Goal: Navigation & Orientation: Find specific page/section

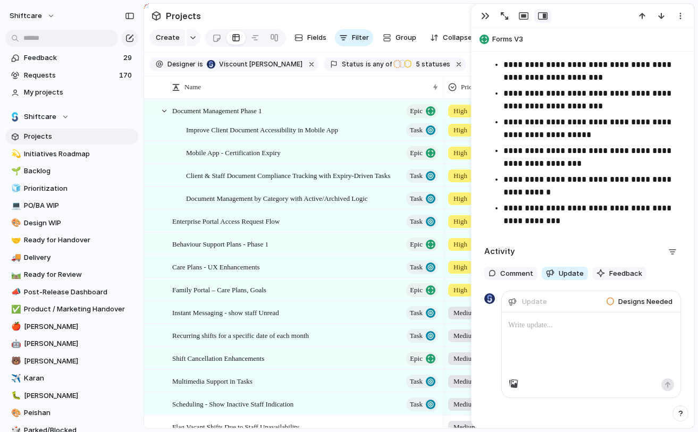
scroll to position [2602, 0]
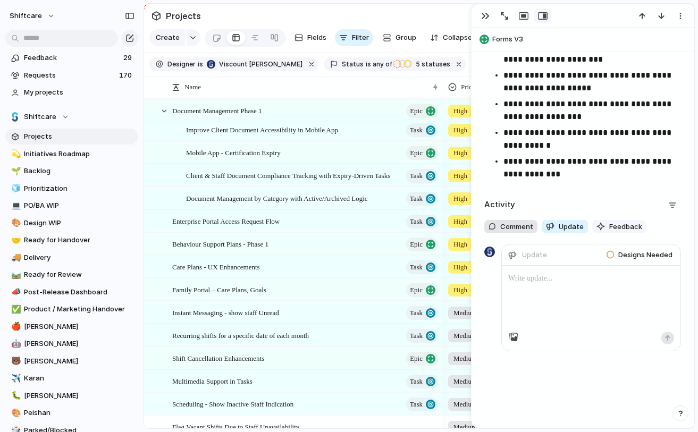
click at [503, 228] on span "Comment" at bounding box center [516, 227] width 33 height 11
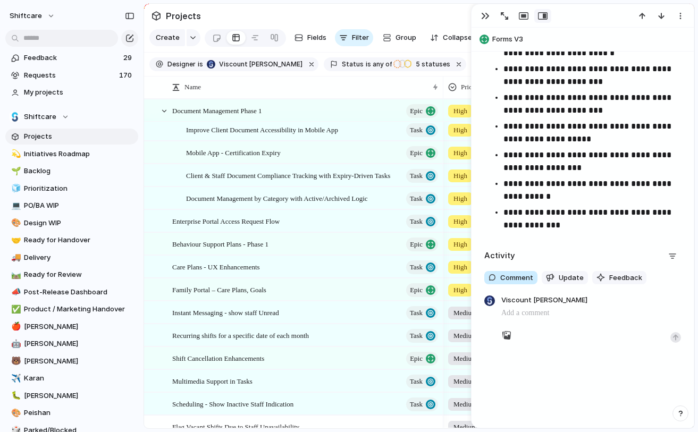
scroll to position [2551, 0]
click at [549, 274] on div "button" at bounding box center [550, 277] width 9 height 9
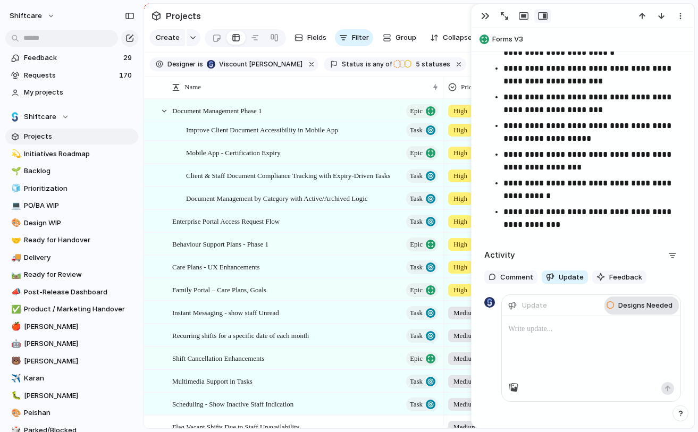
click at [621, 309] on span "Designs Needed" at bounding box center [645, 305] width 54 height 11
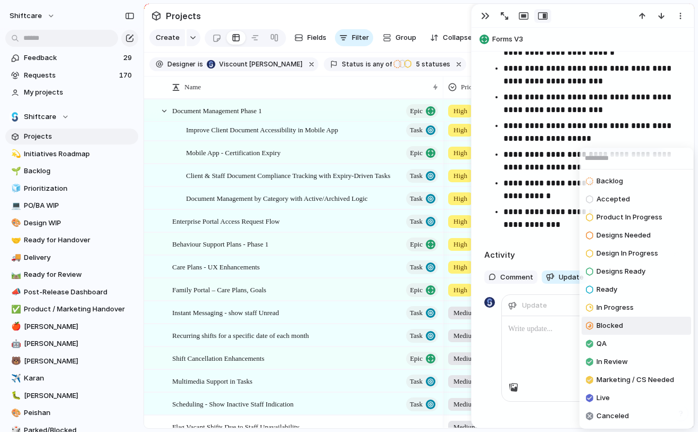
click at [544, 334] on div "Backlog Accepted Product In Progress Designs Needed Design In Progress Designs …" at bounding box center [349, 216] width 698 height 432
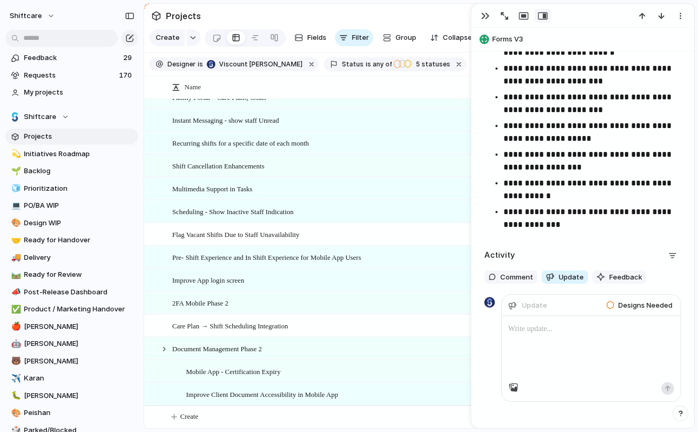
scroll to position [2602, 0]
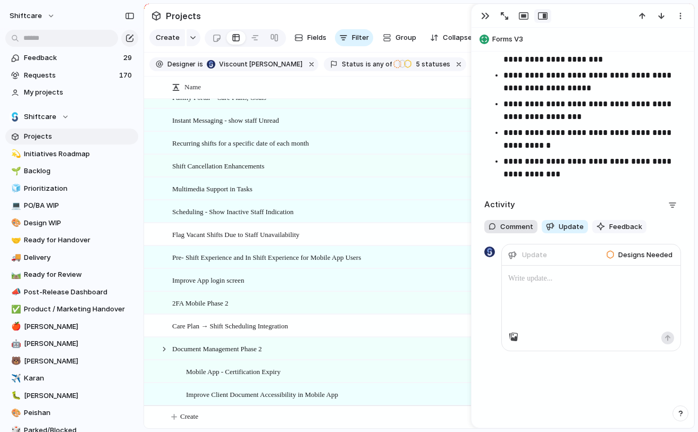
click at [514, 229] on span "Comment" at bounding box center [516, 227] width 33 height 11
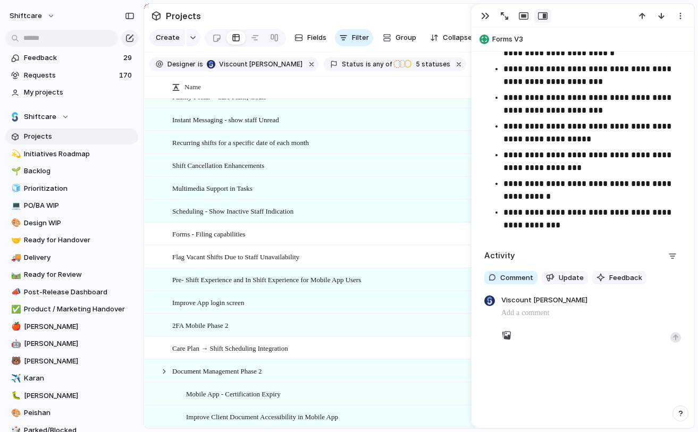
scroll to position [2, 0]
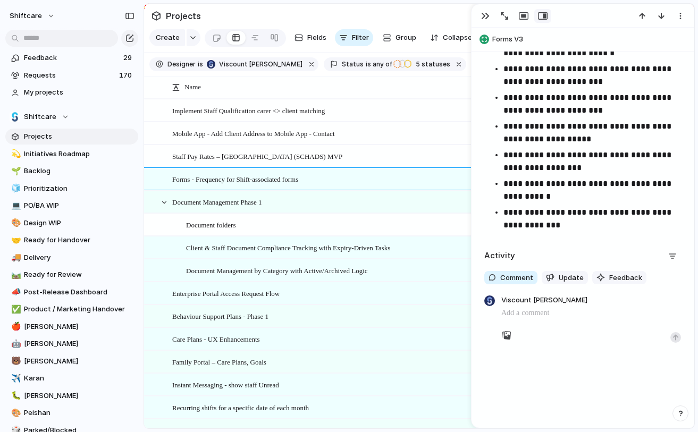
click at [253, 156] on span "Staff Pay Rates – [GEOGRAPHIC_DATA] (SCHADS) MVP" at bounding box center [257, 156] width 170 height 12
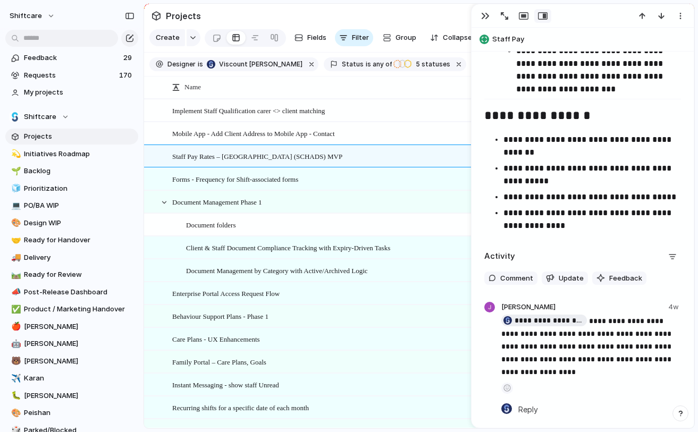
scroll to position [2246, 0]
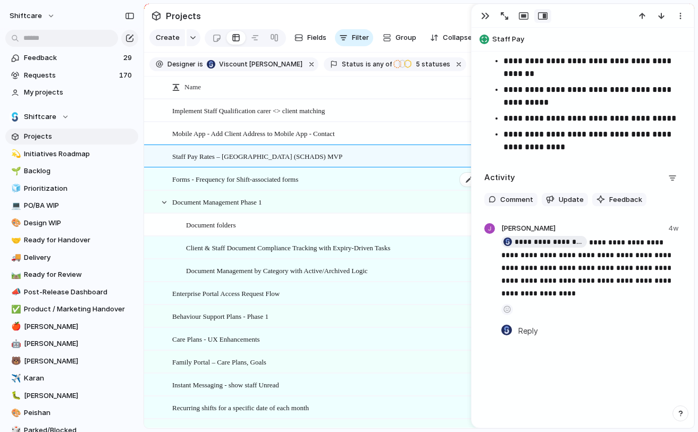
click at [212, 171] on div "Forms - Frequency for Shift-associated forms Task" at bounding box center [343, 180] width 343 height 22
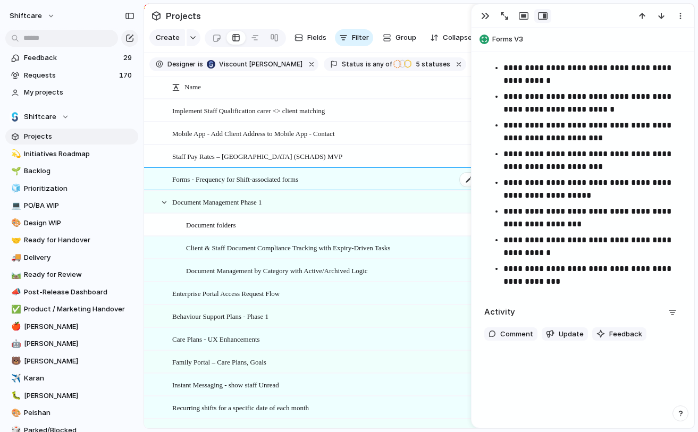
click at [223, 182] on span "Forms - Frequency for Shift-associated forms" at bounding box center [235, 179] width 126 height 12
click at [229, 206] on span "Document Management Phase 1" at bounding box center [217, 202] width 90 height 12
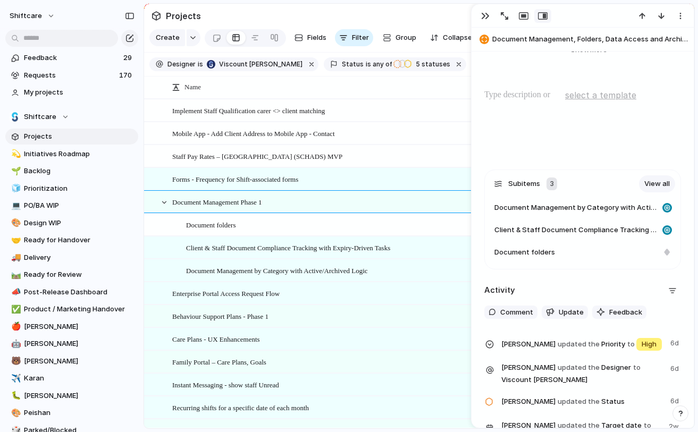
click at [231, 224] on span "Document folders" at bounding box center [211, 224] width 50 height 12
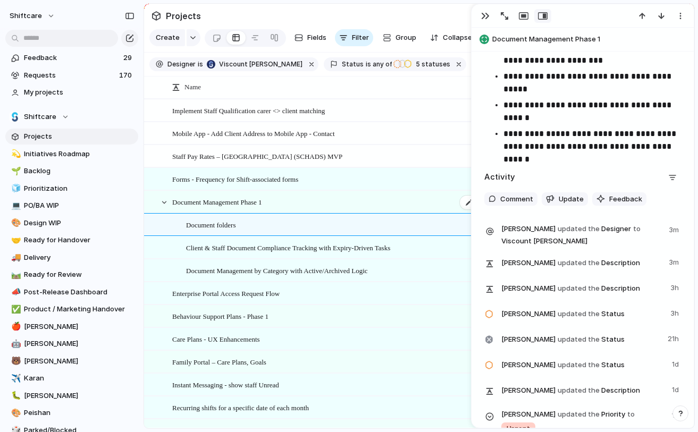
click at [236, 208] on div "Document Management Phase 1 Epic" at bounding box center [343, 202] width 343 height 22
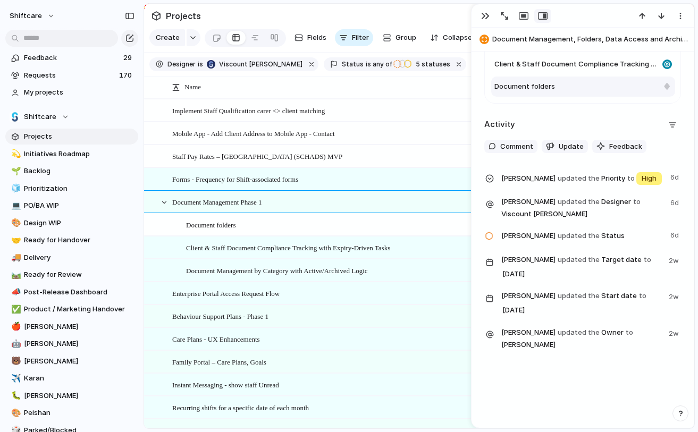
scroll to position [617, 0]
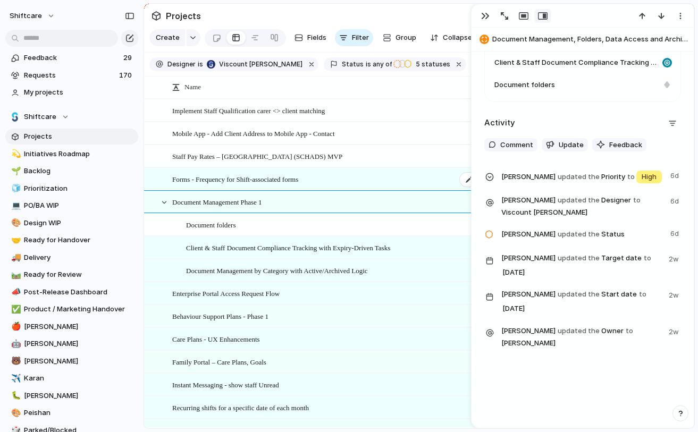
click at [250, 187] on div "Forms - Frequency for Shift-associated forms Task" at bounding box center [343, 180] width 343 height 22
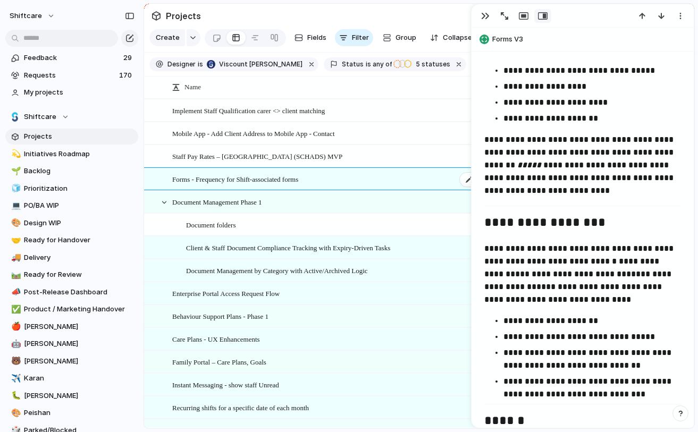
scroll to position [2495, 0]
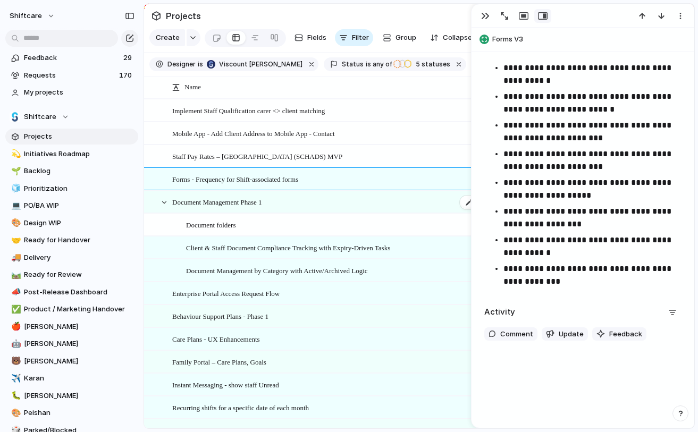
click at [244, 197] on span "Document Management Phase 1" at bounding box center [217, 202] width 90 height 12
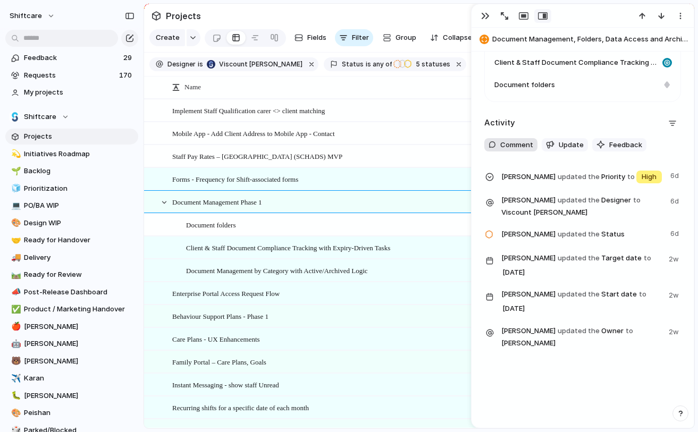
click at [520, 150] on button "Comment" at bounding box center [510, 145] width 53 height 14
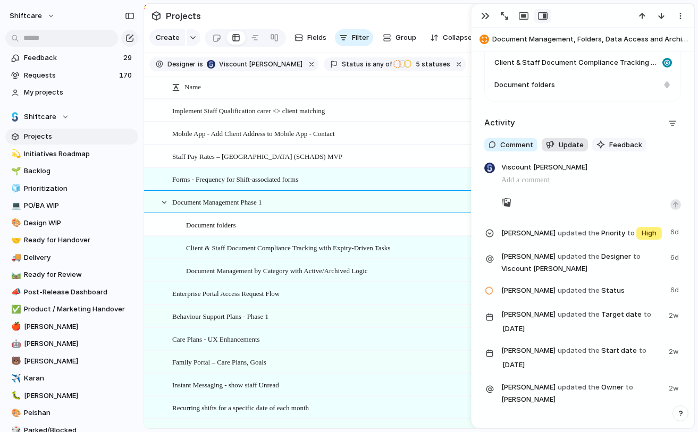
scroll to position [618, 0]
click at [512, 146] on span "Comment" at bounding box center [516, 144] width 33 height 11
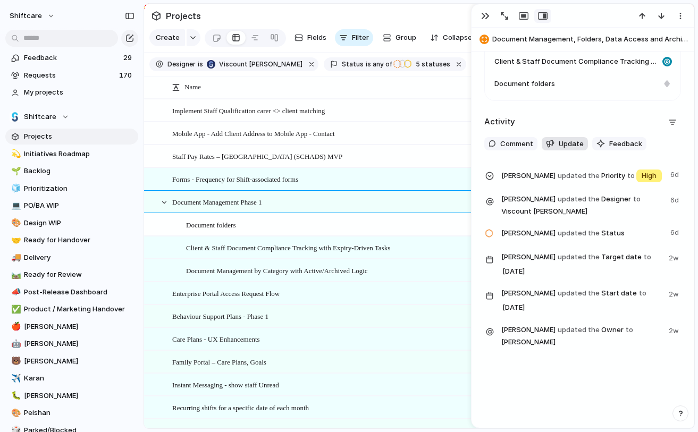
click at [564, 146] on span "Update" at bounding box center [571, 144] width 25 height 11
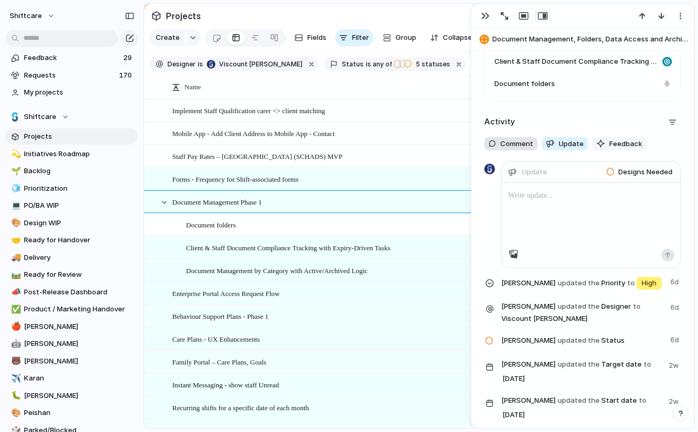
click at [497, 139] on button "Comment" at bounding box center [510, 144] width 53 height 14
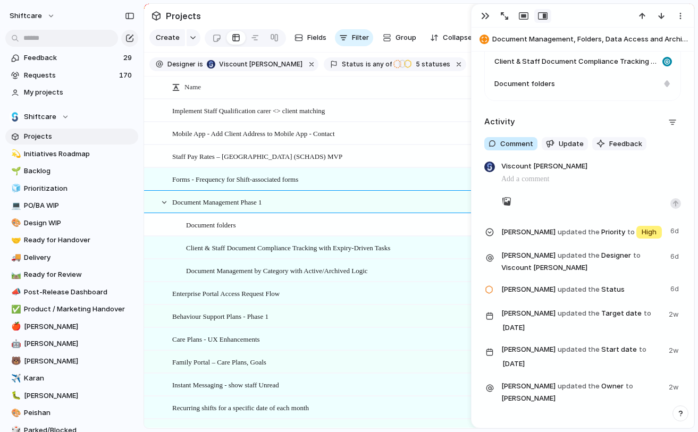
scroll to position [618, 0]
click at [251, 248] on span "Client & Staff Document Compliance Tracking with Expiry-Driven Tasks" at bounding box center [288, 247] width 204 height 12
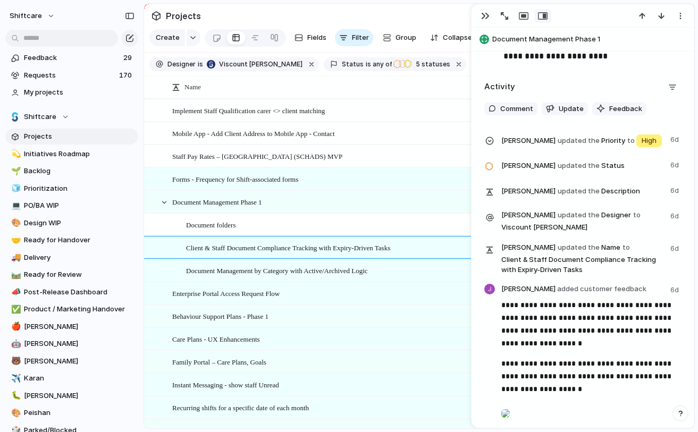
scroll to position [2276, 0]
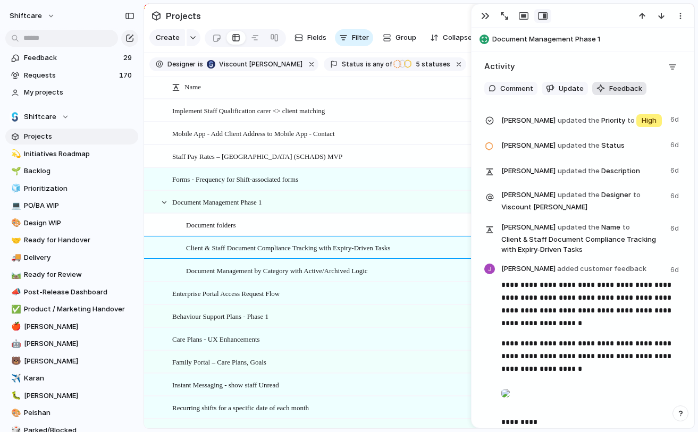
click at [612, 88] on span "Feedback" at bounding box center [625, 88] width 33 height 11
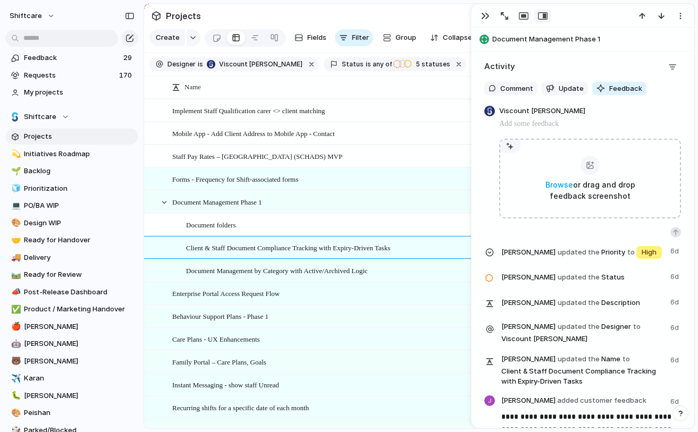
scroll to position [2277, 0]
click at [502, 91] on span "Comment" at bounding box center [516, 88] width 33 height 11
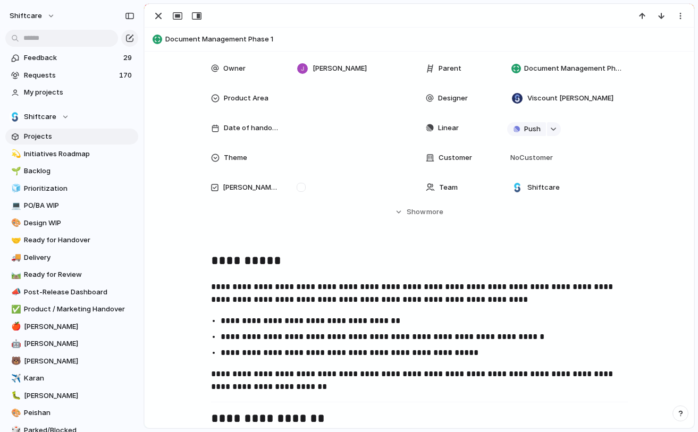
scroll to position [0, 0]
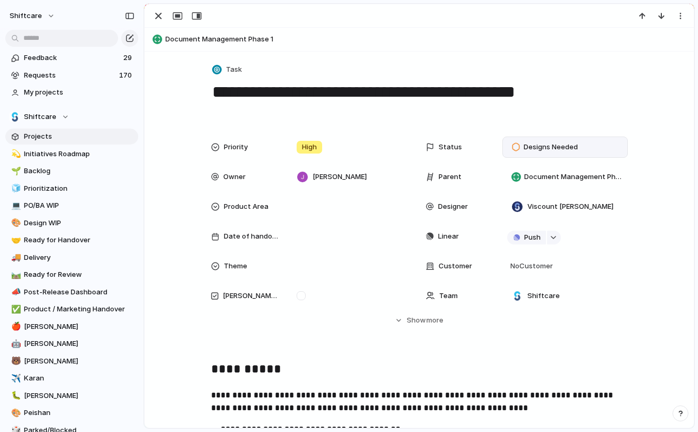
click at [533, 148] on span "Designs Needed" at bounding box center [551, 147] width 54 height 11
click at [157, 16] on div "button" at bounding box center [158, 16] width 13 height 13
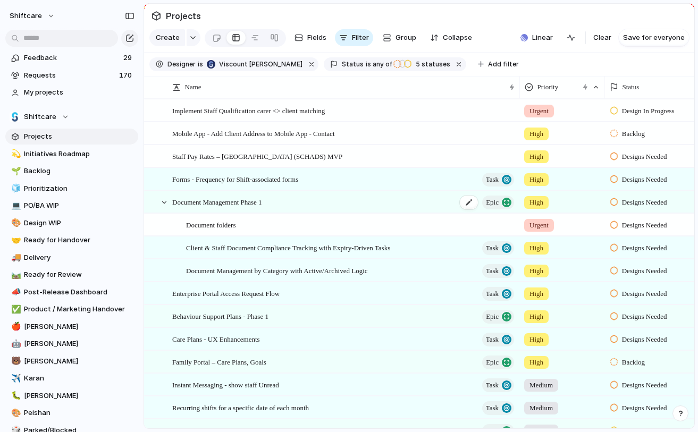
click at [294, 203] on div "Document Management Phase 1 Epic" at bounding box center [343, 202] width 343 height 22
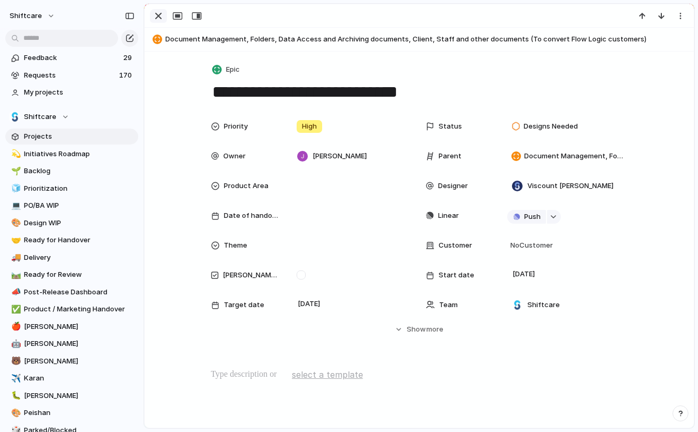
click at [161, 12] on div "button" at bounding box center [158, 16] width 13 height 13
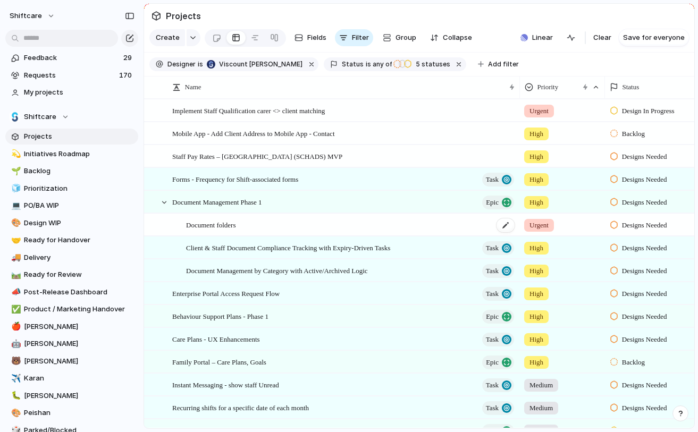
click at [231, 225] on span "Document folders" at bounding box center [211, 224] width 50 height 12
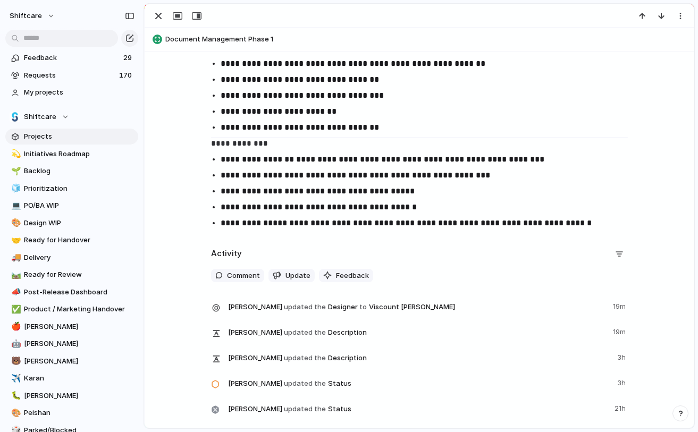
scroll to position [1344, 0]
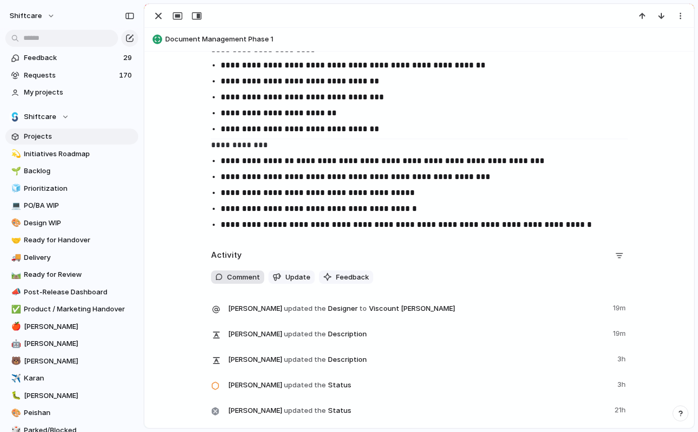
click at [230, 283] on button "Comment" at bounding box center [237, 278] width 53 height 14
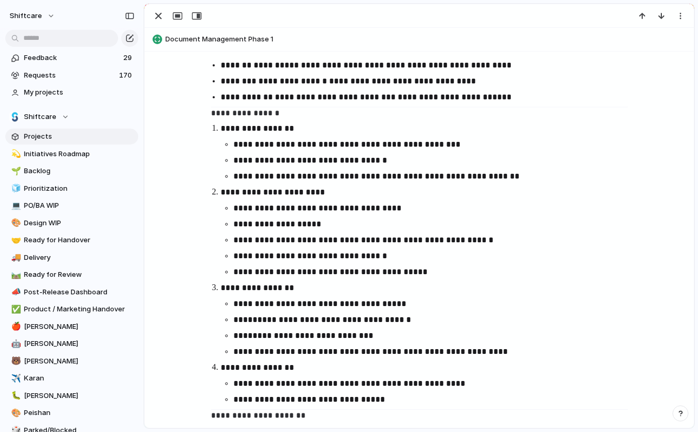
scroll to position [634, 0]
